Goal: Task Accomplishment & Management: Manage account settings

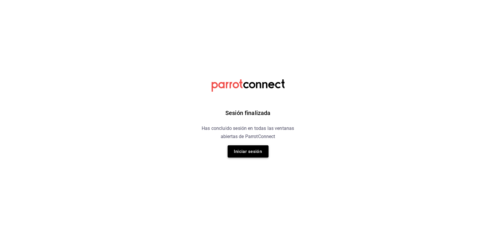
click at [236, 151] on button "Iniciar sesión" at bounding box center [248, 152] width 41 height 12
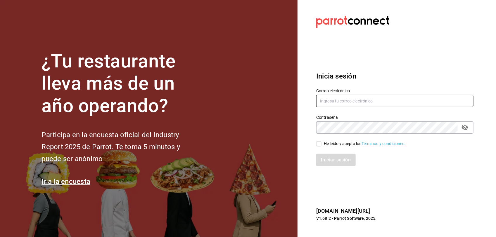
type input "[EMAIL_ADDRESS][DOMAIN_NAME]"
click at [318, 145] on input "He leído y acepto los Términos y condiciones." at bounding box center [318, 144] width 5 height 5
checkbox input "true"
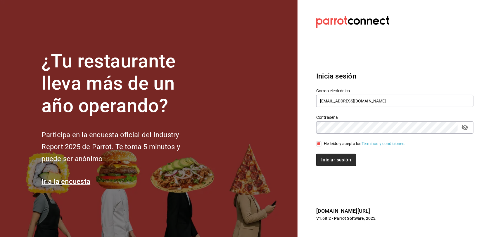
click at [325, 156] on button "Iniciar sesión" at bounding box center [336, 160] width 40 height 12
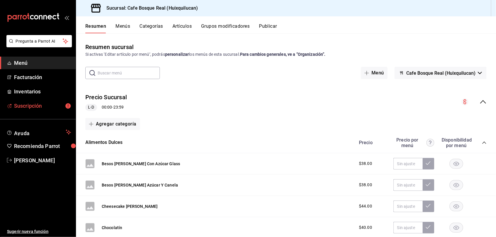
click at [55, 103] on span "Suscripción" at bounding box center [42, 106] width 57 height 8
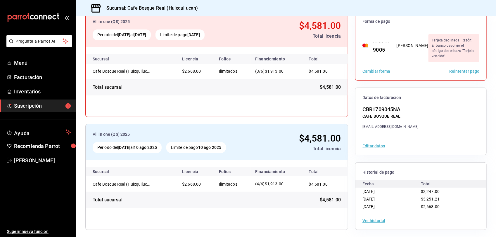
scroll to position [61, 0]
